Goal: Check status: Check status

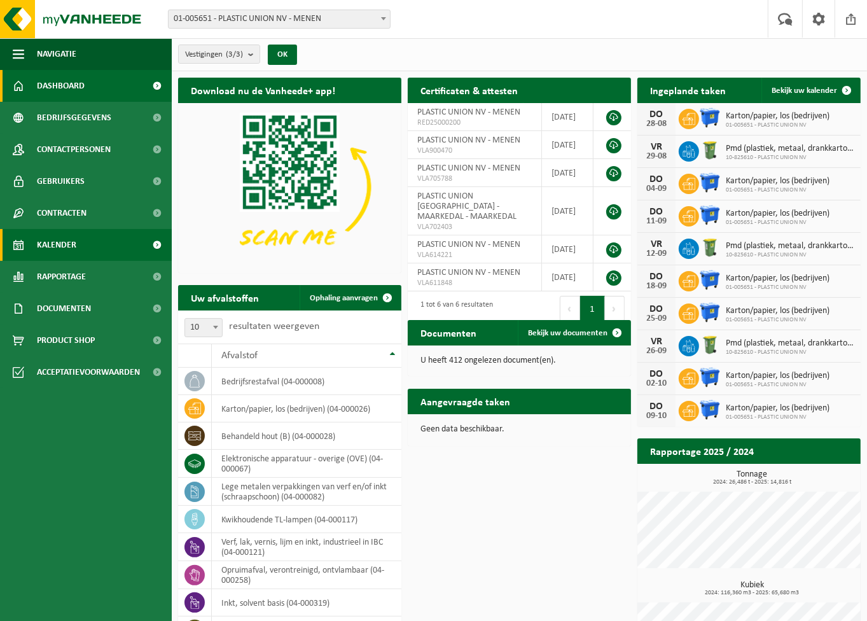
click at [86, 240] on link "Kalender" at bounding box center [86, 245] width 172 height 32
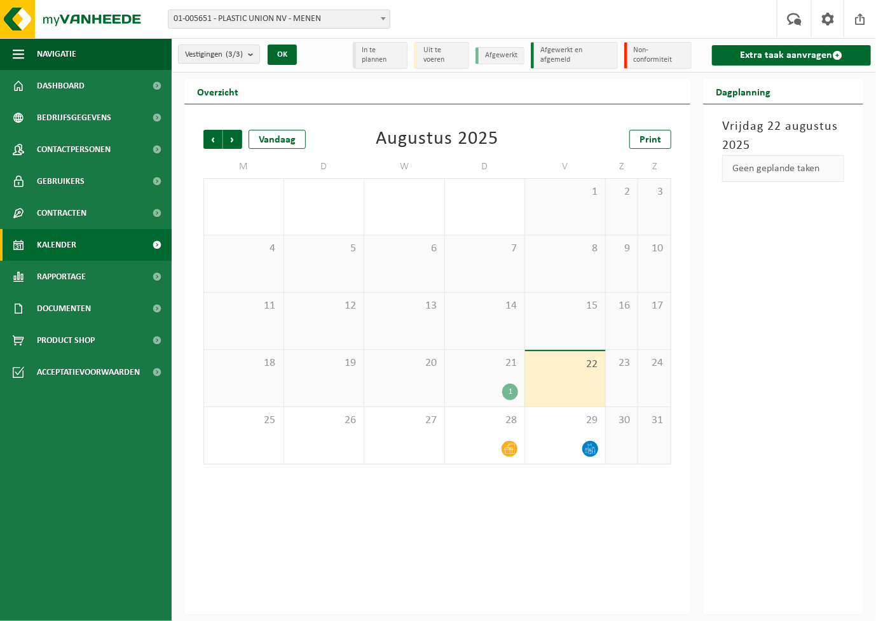
click at [490, 378] on div "21 1" at bounding box center [485, 378] width 80 height 57
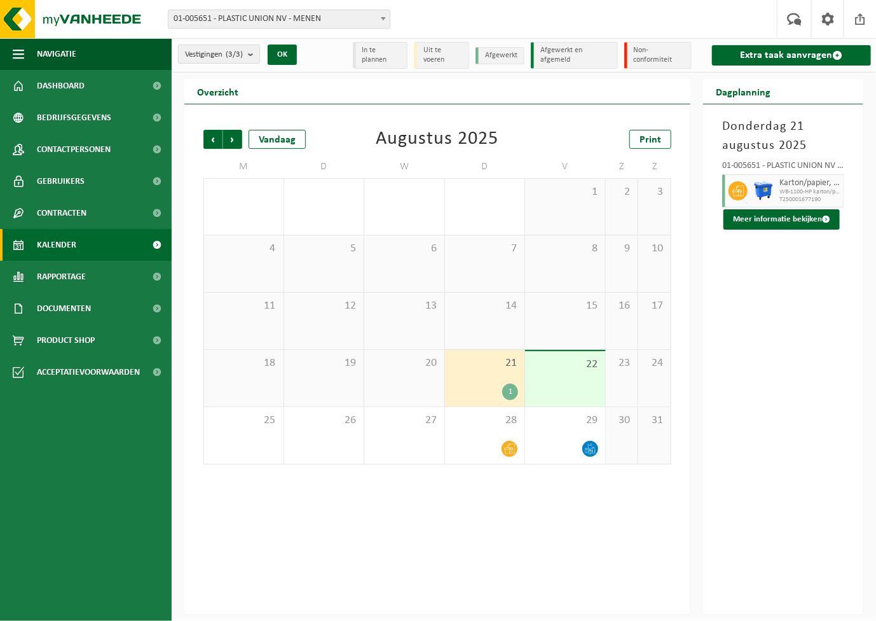
click at [515, 392] on div "1" at bounding box center [510, 392] width 16 height 17
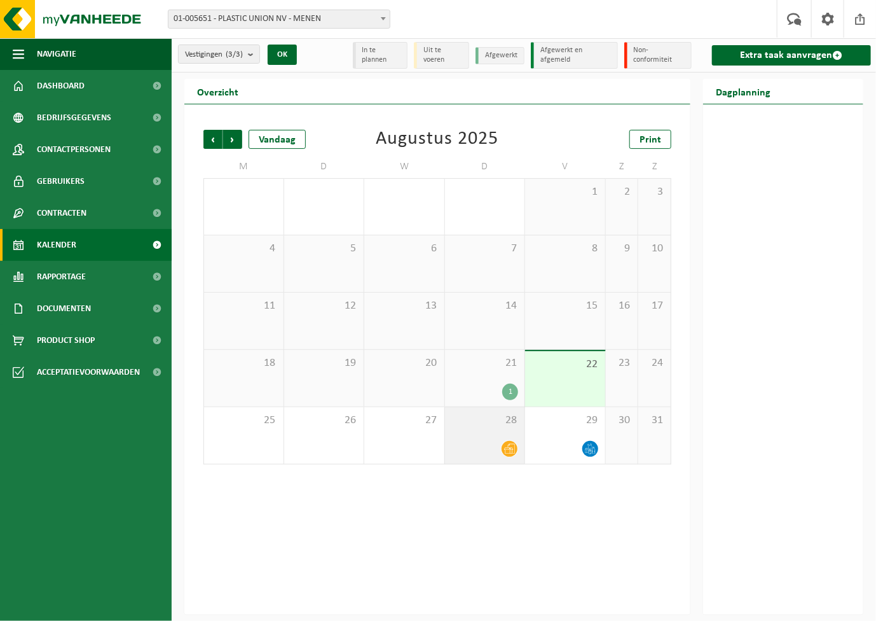
click at [495, 434] on div "28" at bounding box center [485, 435] width 80 height 57
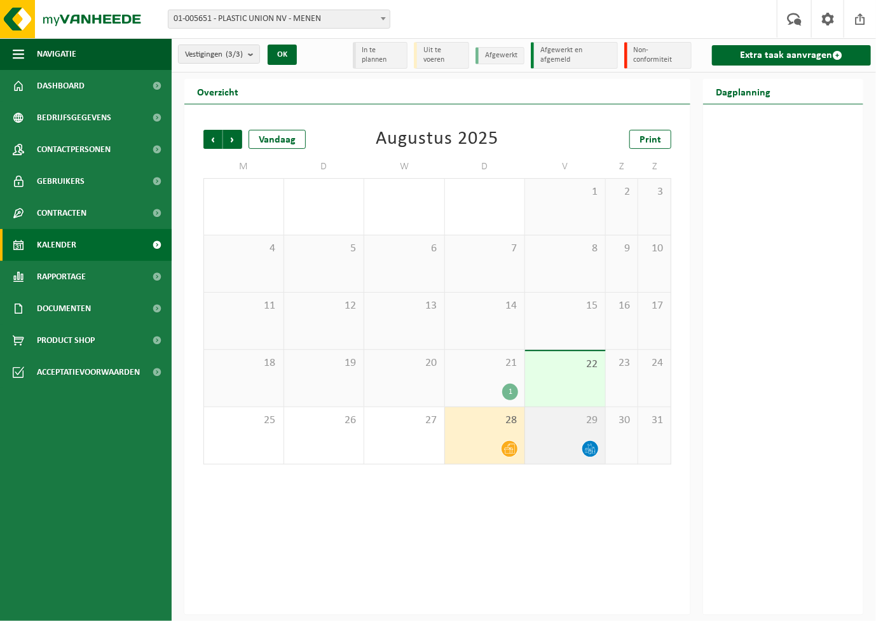
click at [558, 414] on span "29" at bounding box center [565, 420] width 67 height 14
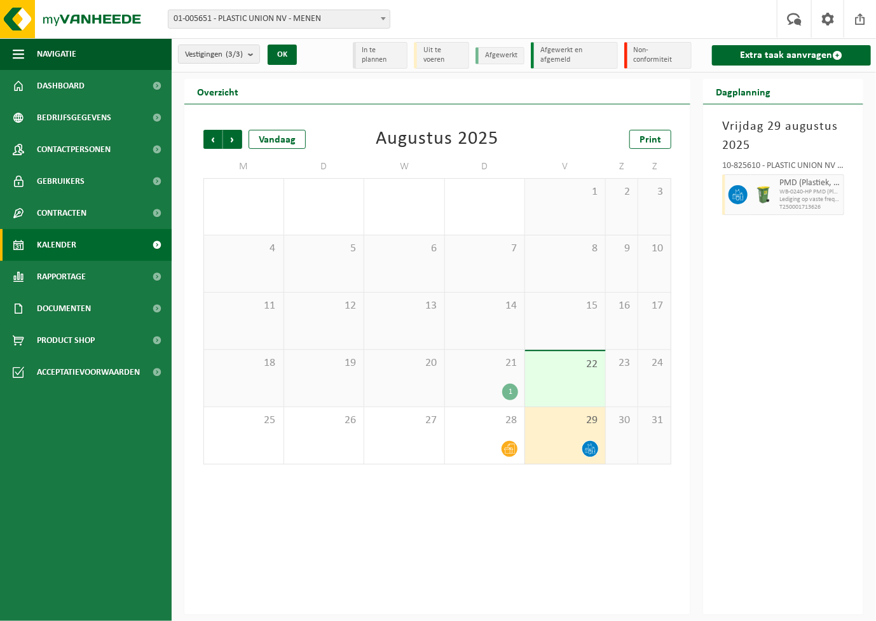
click at [435, 52] on li "Uit te voeren" at bounding box center [441, 55] width 55 height 27
click at [213, 142] on span "Vorige" at bounding box center [213, 139] width 19 height 19
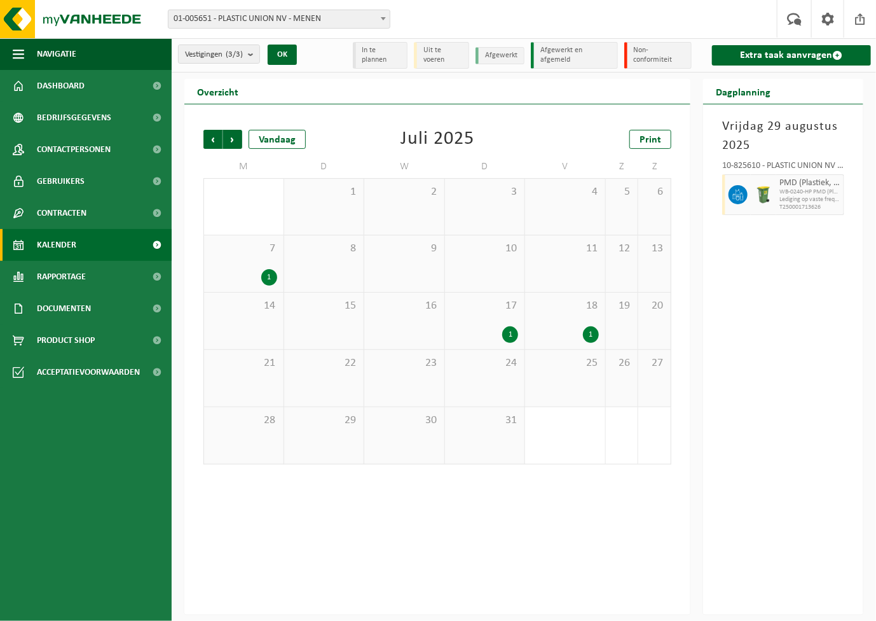
click at [213, 142] on span "Vorige" at bounding box center [213, 139] width 19 height 19
click at [407, 310] on span "14" at bounding box center [404, 306] width 67 height 14
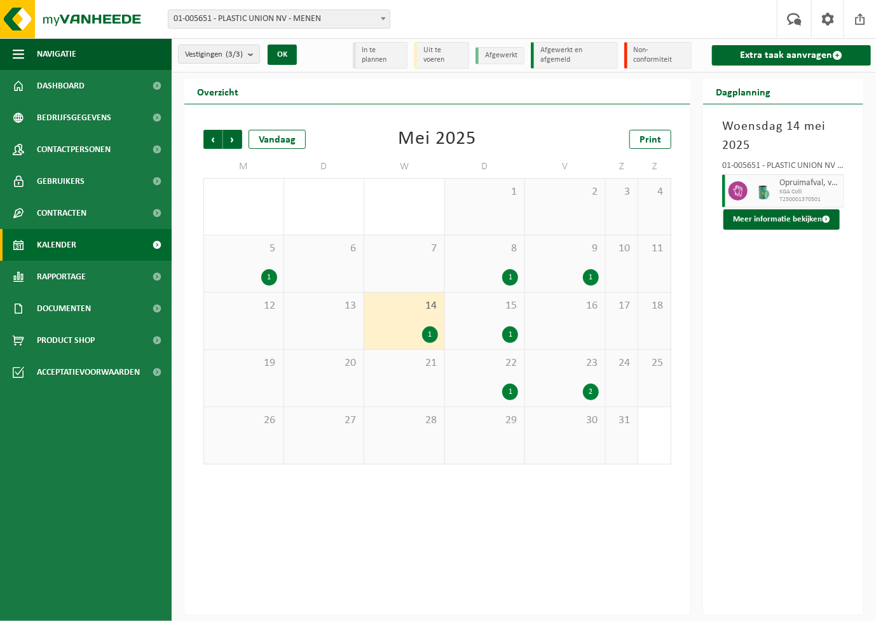
click at [494, 312] on span "15" at bounding box center [485, 306] width 67 height 14
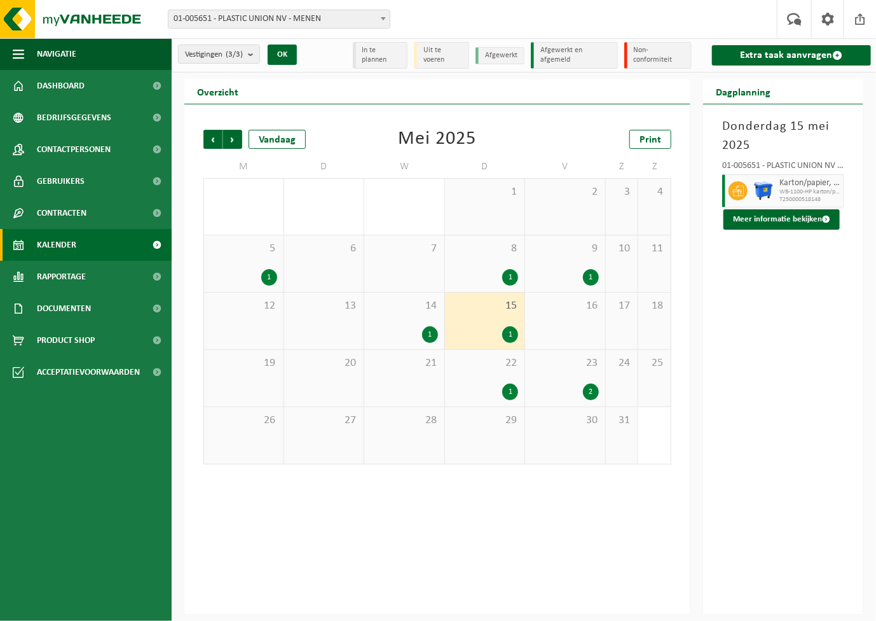
click at [494, 370] on div "22 1" at bounding box center [485, 378] width 80 height 57
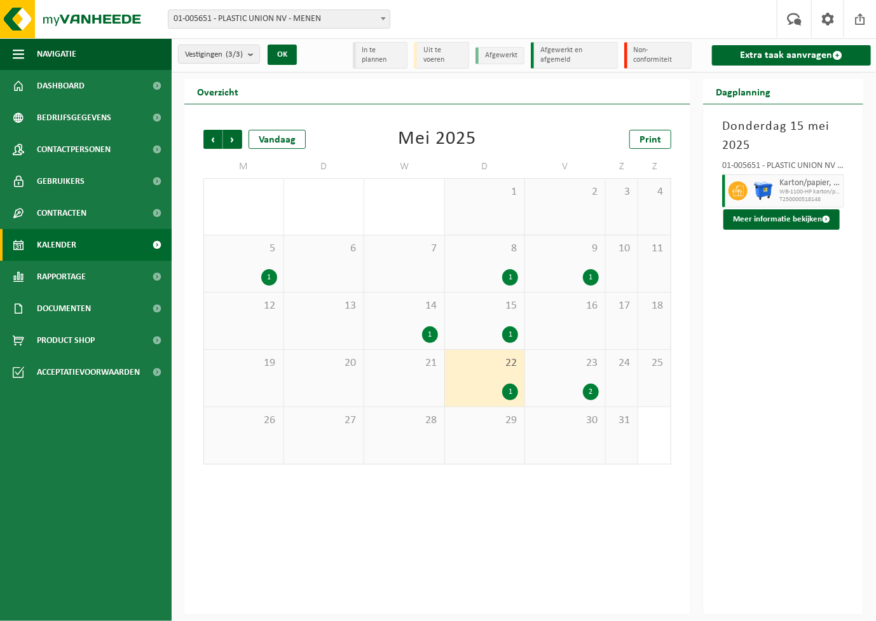
click at [483, 418] on span "29" at bounding box center [485, 420] width 67 height 14
